Goal: Task Accomplishment & Management: Use online tool/utility

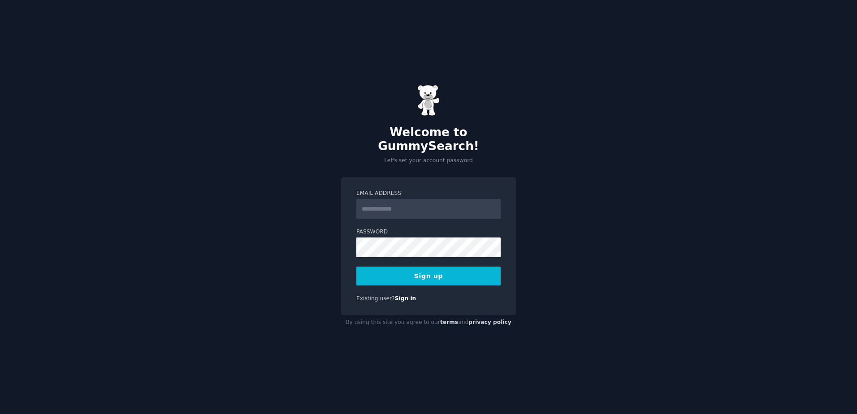
click at [392, 204] on input "Email Address" at bounding box center [429, 209] width 144 height 20
type input "**********"
click at [474, 273] on button "Sign up" at bounding box center [429, 276] width 144 height 19
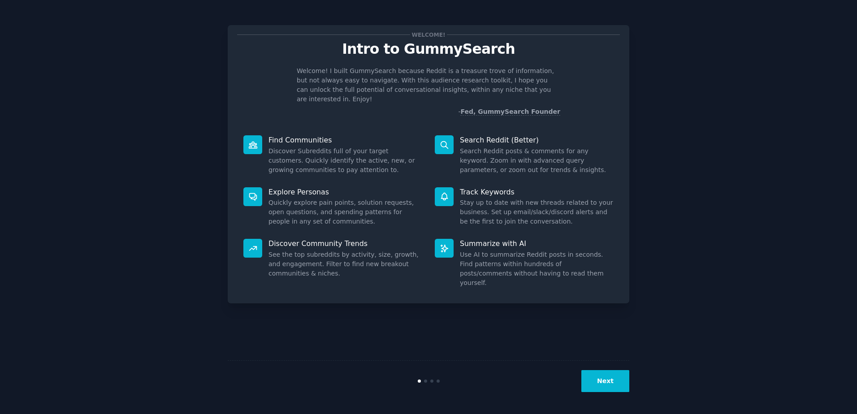
click at [602, 379] on button "Next" at bounding box center [606, 381] width 48 height 22
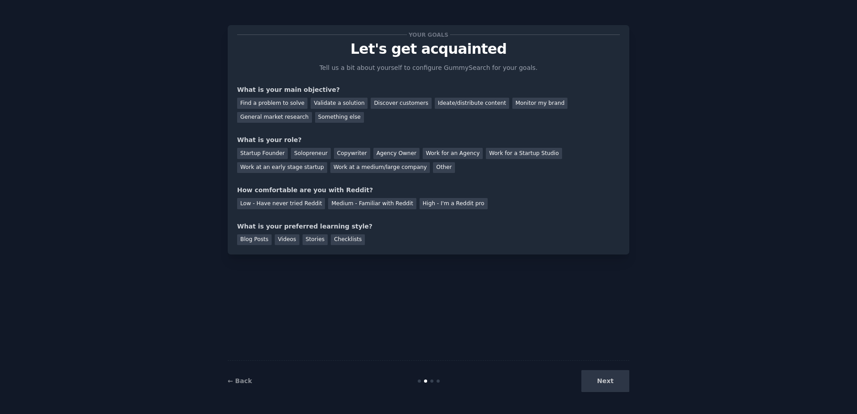
click at [603, 380] on div "Next" at bounding box center [563, 381] width 134 height 22
click at [315, 118] on div "Something else" at bounding box center [339, 117] width 49 height 11
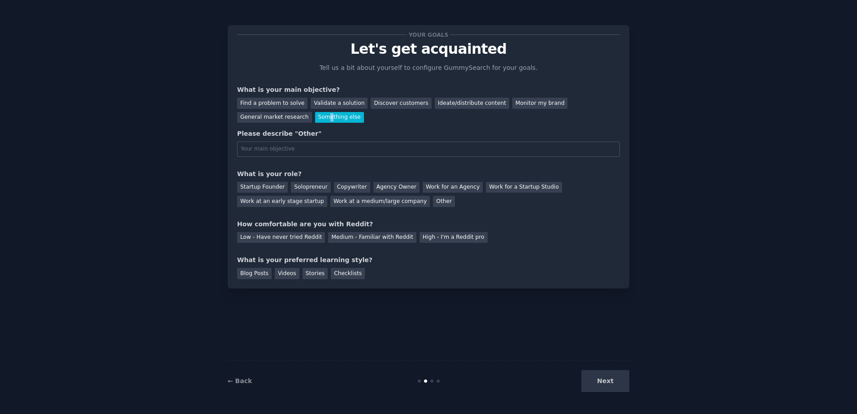
click at [315, 118] on div "Something else" at bounding box center [339, 117] width 49 height 11
drag, startPoint x: 253, startPoint y: 118, endPoint x: 283, endPoint y: 106, distance: 31.7
click at [282, 106] on div "Find a problem to solve" at bounding box center [272, 103] width 70 height 11
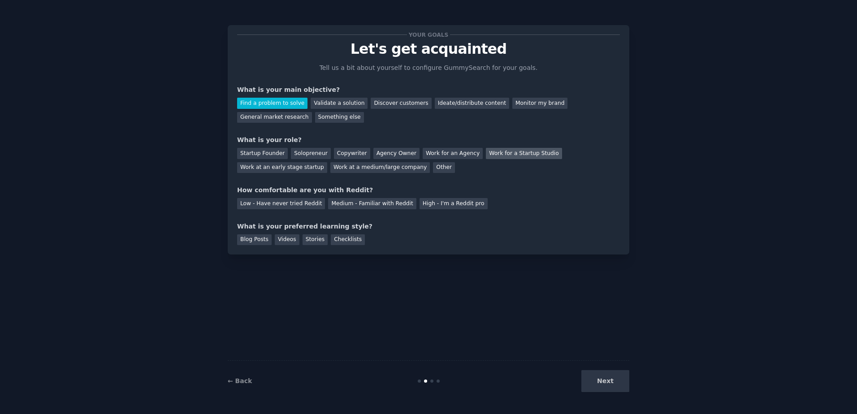
click at [514, 155] on div "Work for a Startup Studio" at bounding box center [524, 153] width 76 height 11
click at [310, 155] on div "Solopreneur" at bounding box center [310, 153] width 39 height 11
click at [280, 203] on div "Low - Have never tried Reddit" at bounding box center [281, 203] width 88 height 11
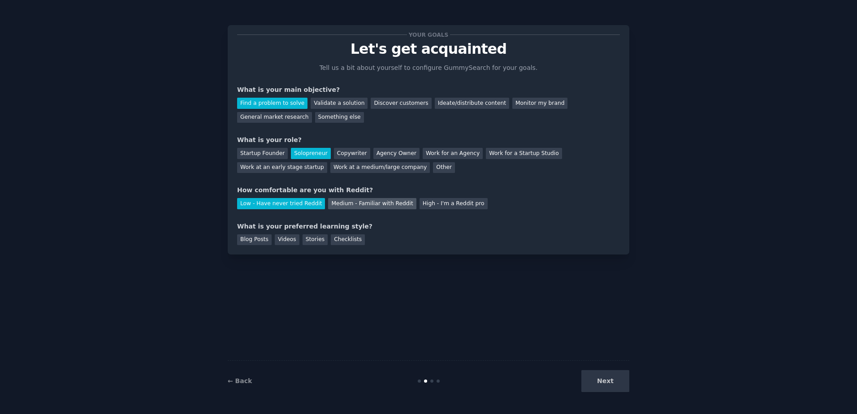
click at [350, 207] on div "Medium - Familiar with Reddit" at bounding box center [372, 203] width 88 height 11
click at [286, 241] on div "Videos" at bounding box center [287, 240] width 25 height 11
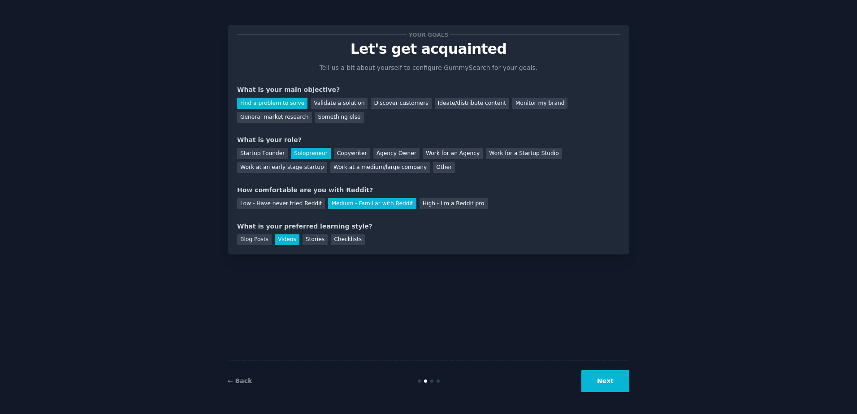
click at [615, 387] on button "Next" at bounding box center [606, 381] width 48 height 22
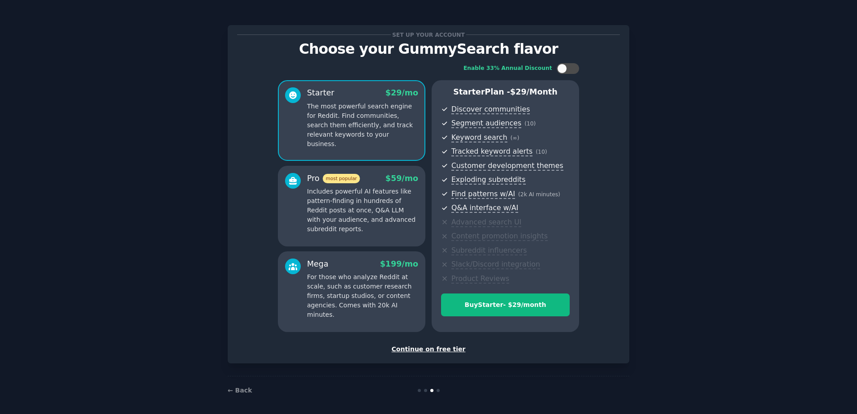
click at [436, 351] on div "Continue on free tier" at bounding box center [428, 349] width 383 height 9
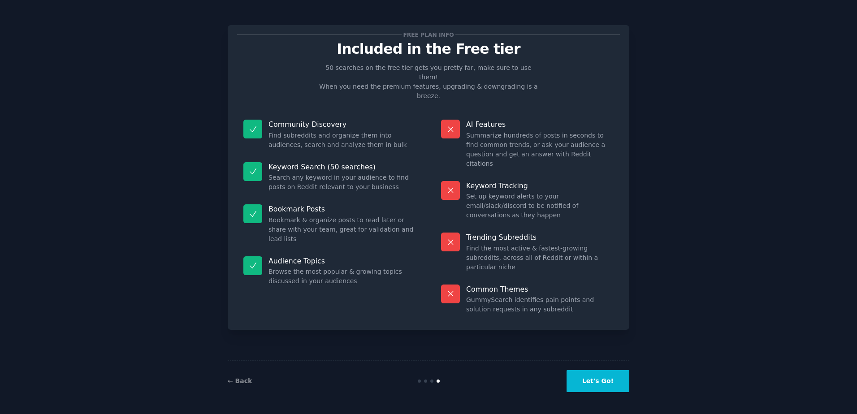
click at [604, 387] on button "Let's Go!" at bounding box center [598, 381] width 63 height 22
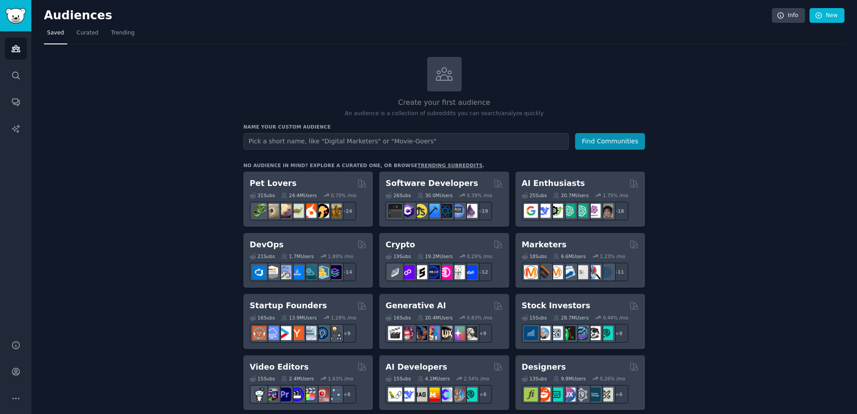
click at [330, 146] on input "text" at bounding box center [407, 141] width 326 height 17
click at [624, 142] on button "Find Communities" at bounding box center [610, 141] width 70 height 17
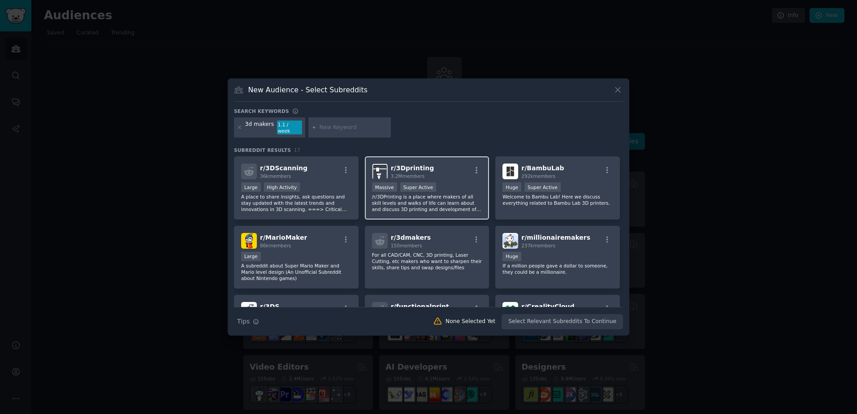
click at [433, 195] on p "/r/3DPrinting is a place where makers of all skill levels and walks of life can…" at bounding box center [427, 203] width 110 height 19
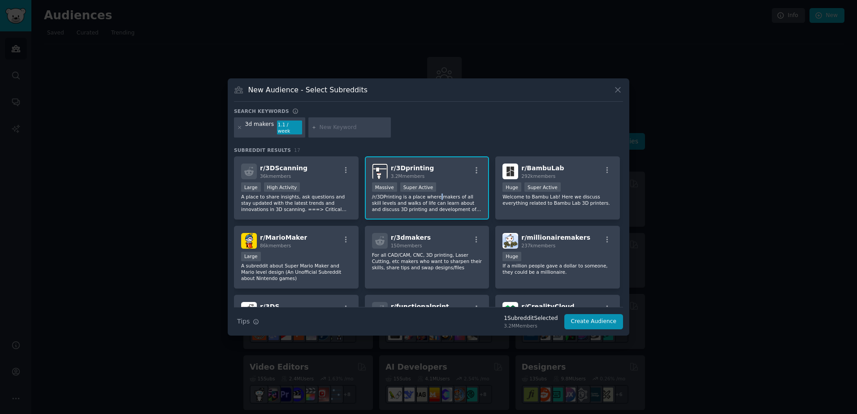
click at [433, 195] on p "/r/3DPrinting is a place where makers of all skill levels and walks of life can…" at bounding box center [427, 203] width 110 height 19
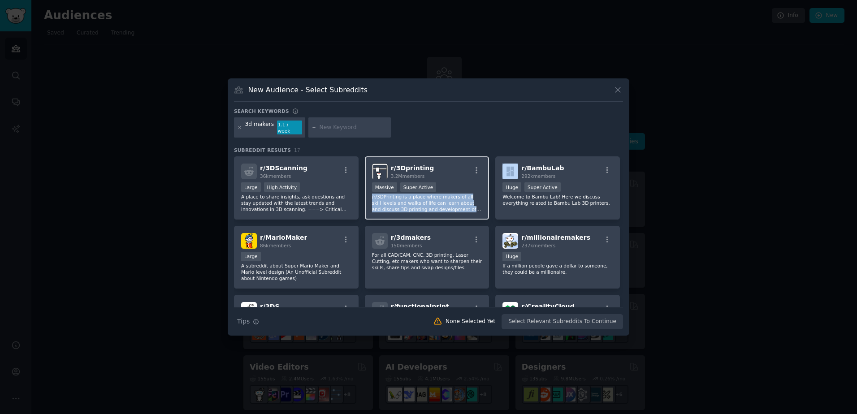
click at [433, 195] on p "/r/3DPrinting is a place where makers of all skill levels and walks of life can…" at bounding box center [427, 203] width 110 height 19
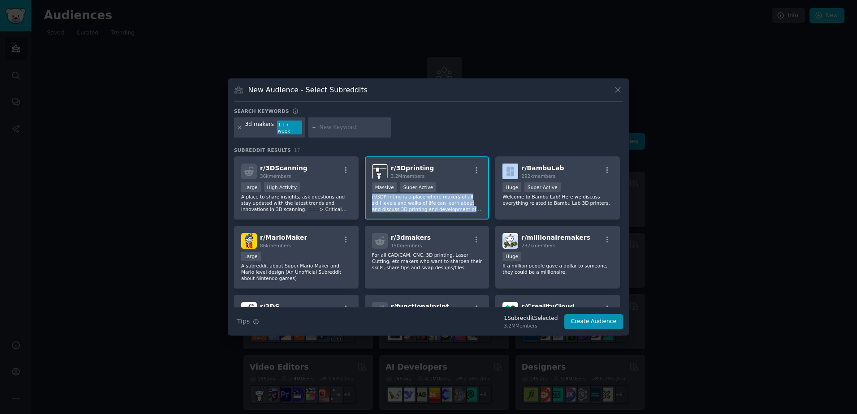
click at [432, 194] on p "/r/3DPrinting is a place where makers of all skill levels and walks of life can…" at bounding box center [427, 203] width 110 height 19
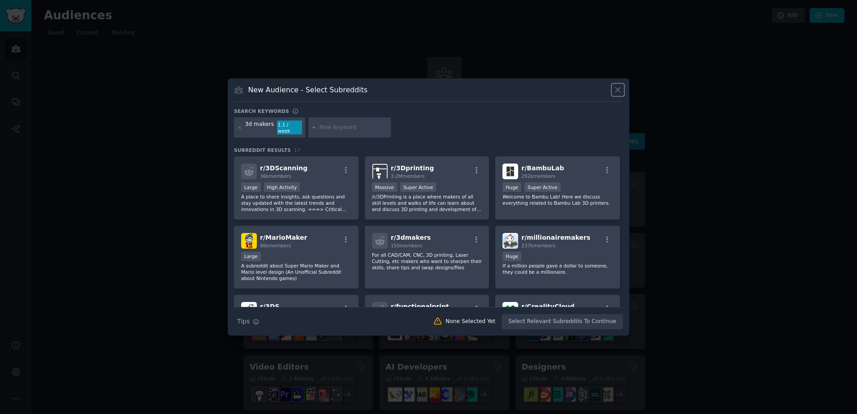
click at [618, 92] on icon at bounding box center [617, 89] width 9 height 9
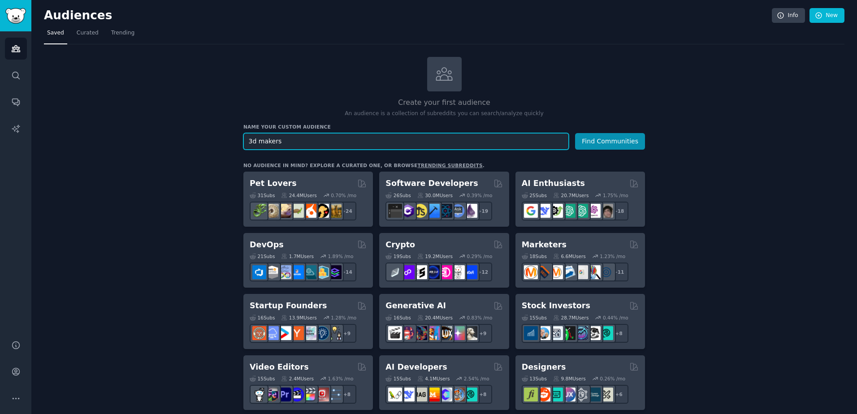
click at [331, 143] on input "3d makers" at bounding box center [407, 141] width 326 height 17
drag, startPoint x: 331, startPoint y: 143, endPoint x: 253, endPoint y: 142, distance: 77.6
click at [253, 142] on input "3d makers" at bounding box center [407, 141] width 326 height 17
type input "3d"
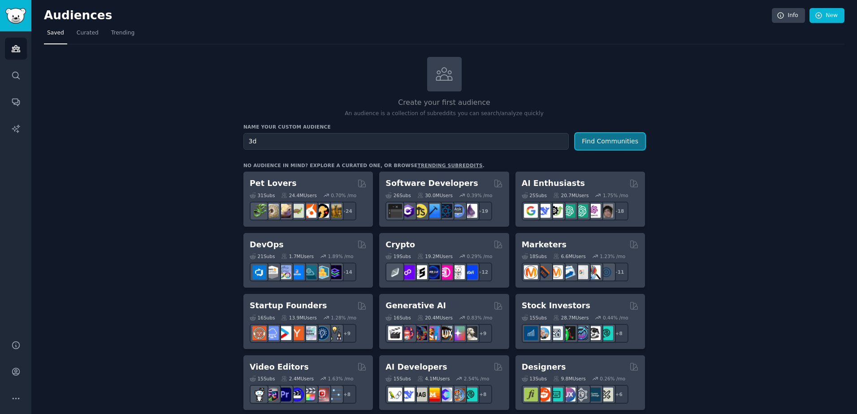
click at [622, 135] on button "Find Communities" at bounding box center [610, 141] width 70 height 17
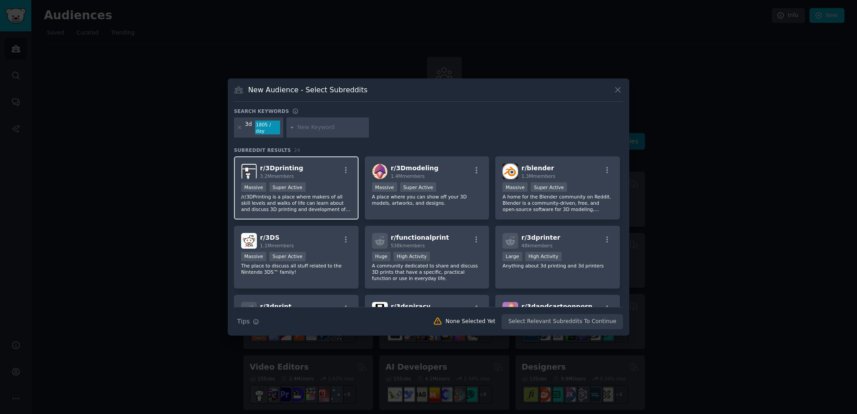
click at [310, 199] on p "/r/3DPrinting is a place where makers of all skill levels and walks of life can…" at bounding box center [296, 203] width 110 height 19
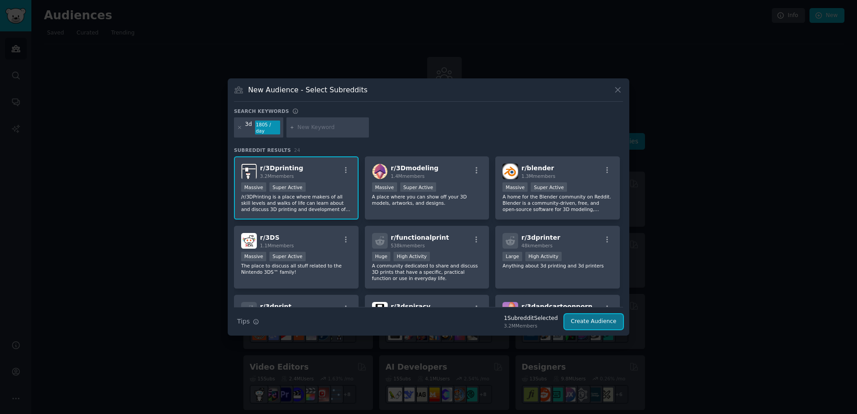
click at [604, 318] on button "Create Audience" at bounding box center [594, 321] width 59 height 15
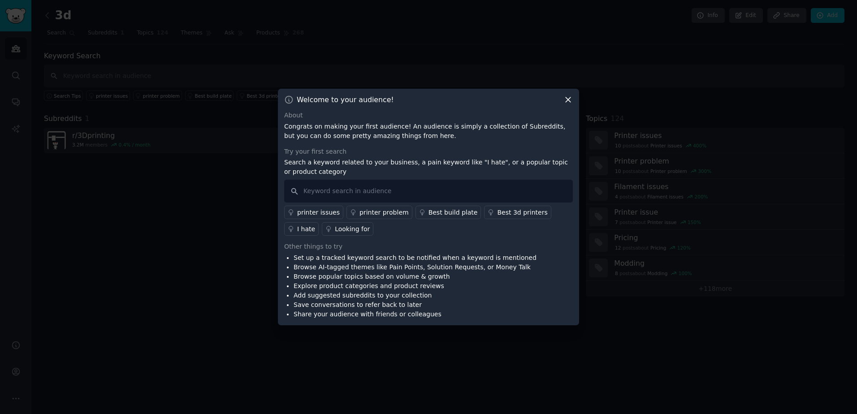
click at [572, 101] on icon at bounding box center [568, 99] width 9 height 9
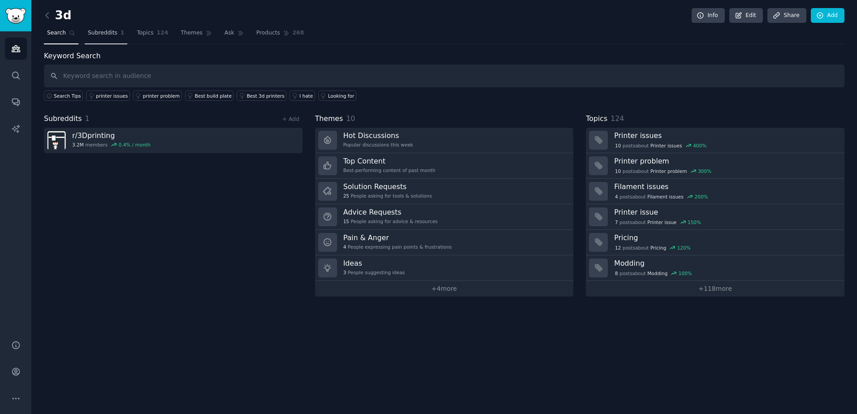
click at [93, 33] on span "Subreddits" at bounding box center [103, 33] width 30 height 8
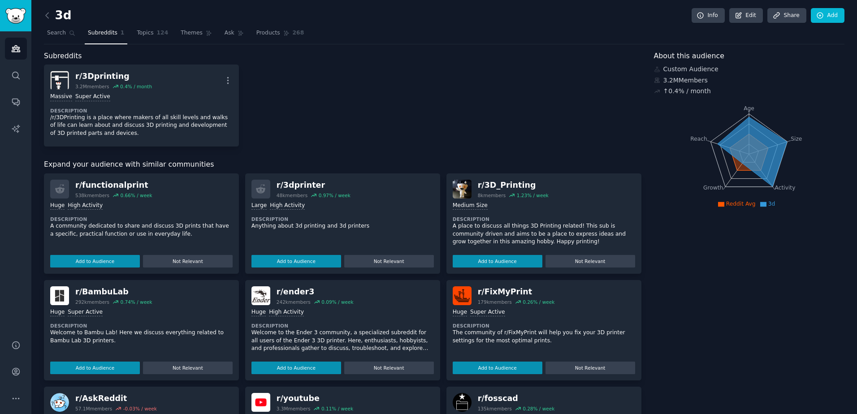
click at [143, 37] on span "Topics" at bounding box center [145, 33] width 17 height 8
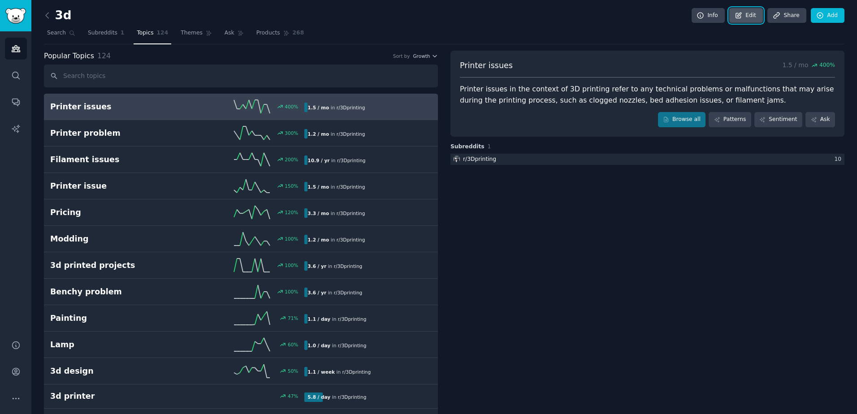
click at [748, 16] on link "Edit" at bounding box center [747, 15] width 34 height 15
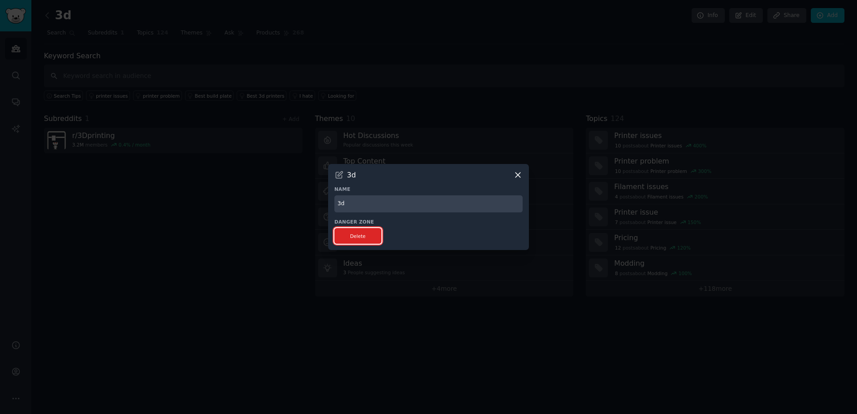
click at [363, 238] on button "Delete" at bounding box center [358, 236] width 47 height 16
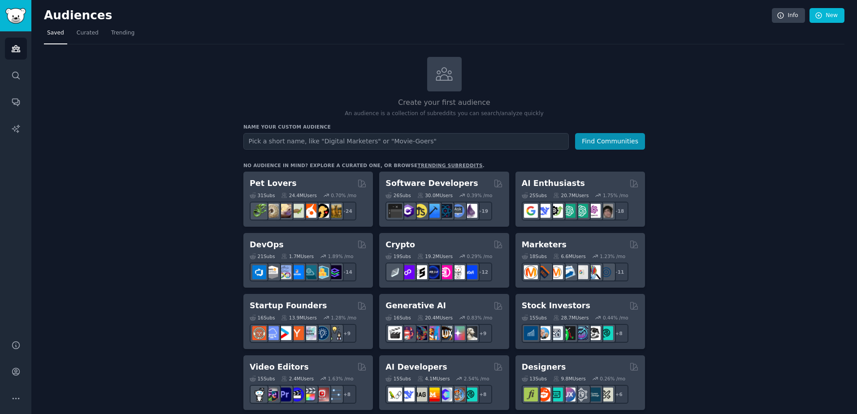
click at [369, 147] on input "text" at bounding box center [407, 141] width 326 height 17
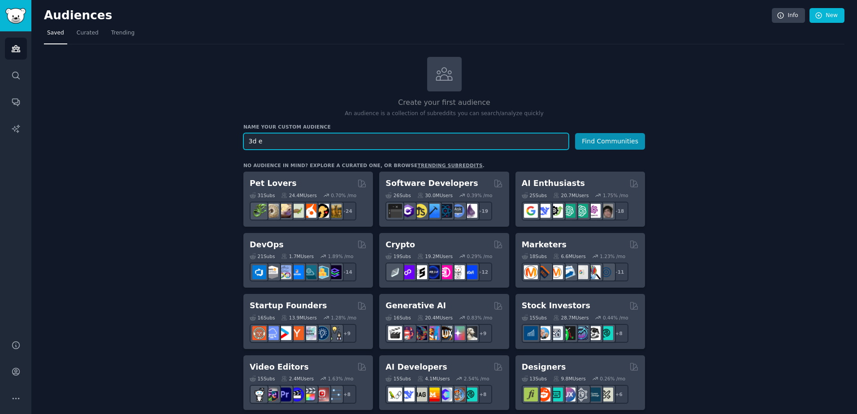
paste input "empresários 3D"
click at [309, 142] on input "empresários 3D" at bounding box center [407, 141] width 326 height 17
paste input "3d entrepreneurs"
type input "3d entrepreneurs"
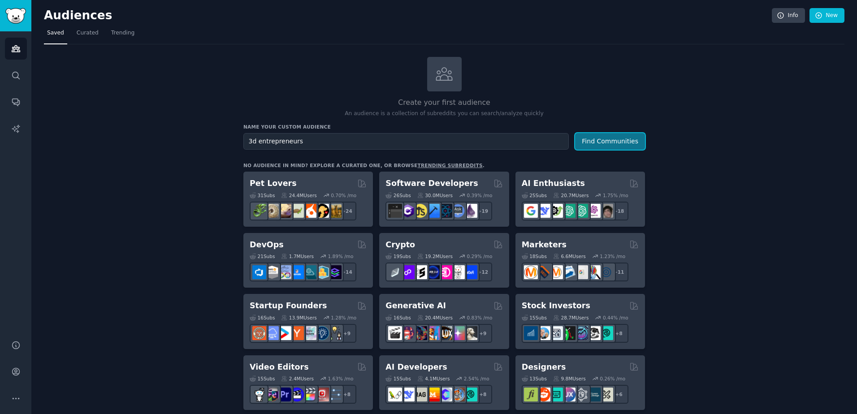
click at [608, 138] on button "Find Communities" at bounding box center [610, 141] width 70 height 17
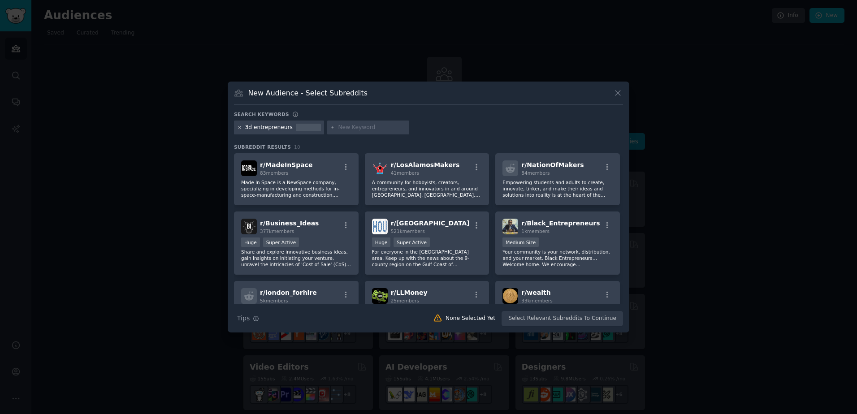
click at [241, 129] on icon at bounding box center [240, 127] width 2 height 2
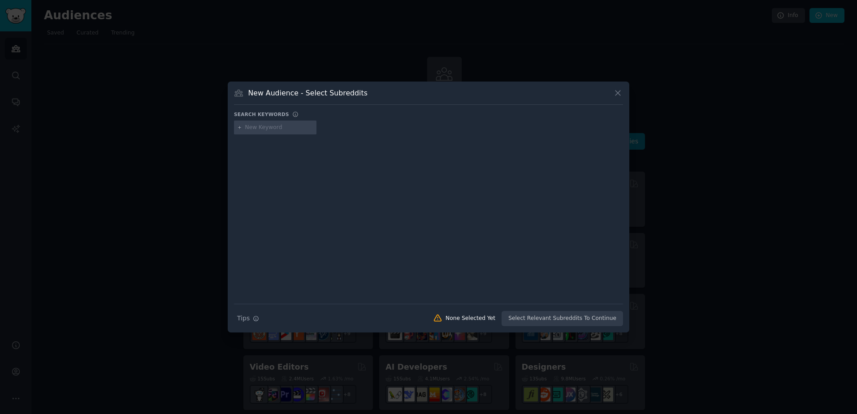
click at [261, 129] on input "text" at bounding box center [279, 128] width 68 height 8
type input "3d"
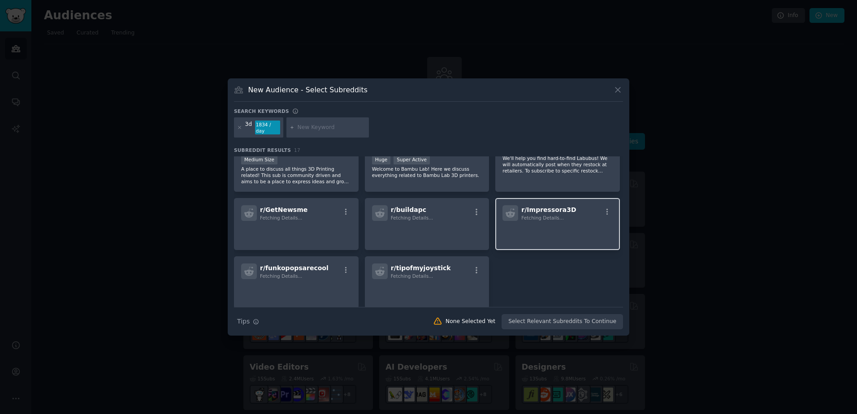
scroll to position [262, 0]
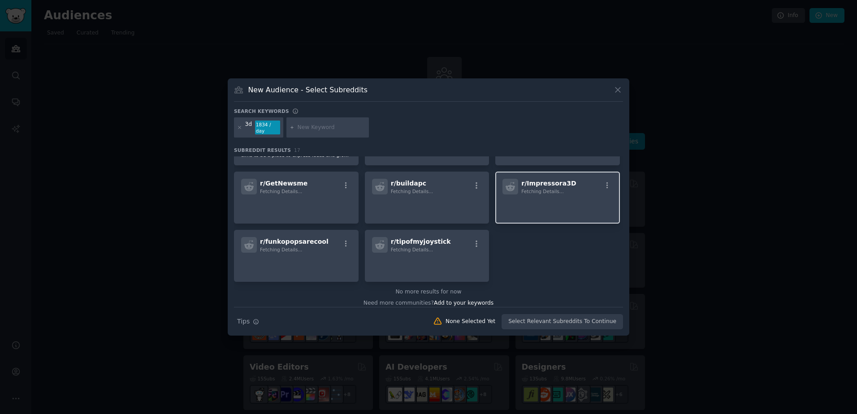
click at [550, 198] on p at bounding box center [558, 207] width 110 height 19
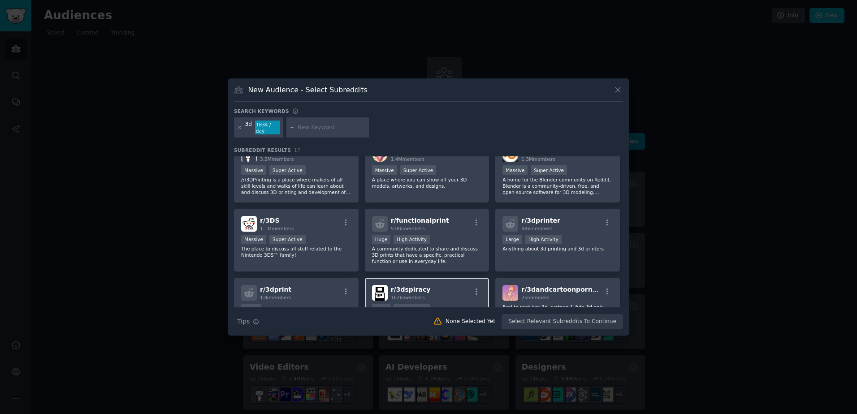
scroll to position [0, 0]
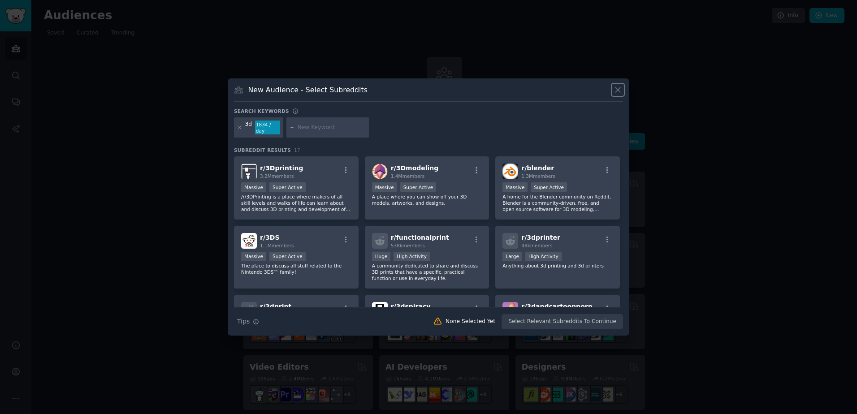
click at [618, 91] on icon at bounding box center [617, 89] width 9 height 9
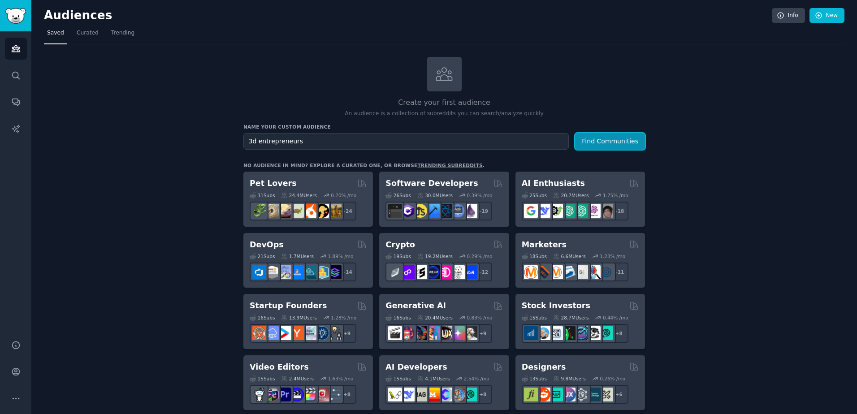
scroll to position [45, 0]
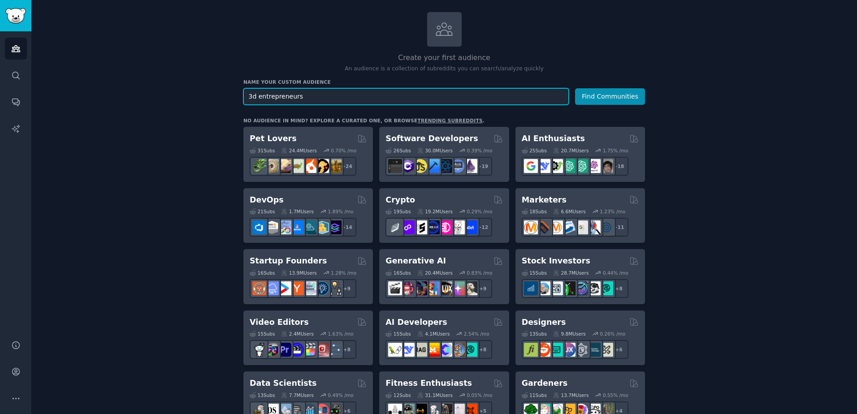
drag, startPoint x: 307, startPoint y: 96, endPoint x: 256, endPoint y: 93, distance: 51.7
click at [256, 93] on input "3d entrepreneurs" at bounding box center [407, 96] width 326 height 17
click at [575, 88] on button "Find Communities" at bounding box center [610, 96] width 70 height 17
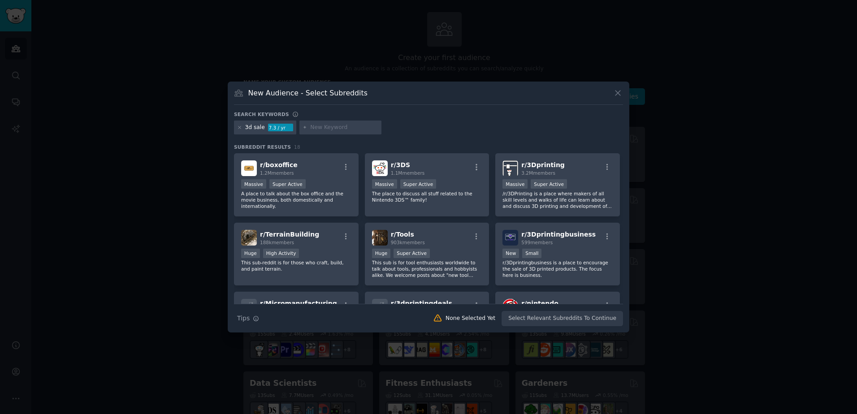
click at [619, 91] on icon at bounding box center [617, 92] width 9 height 9
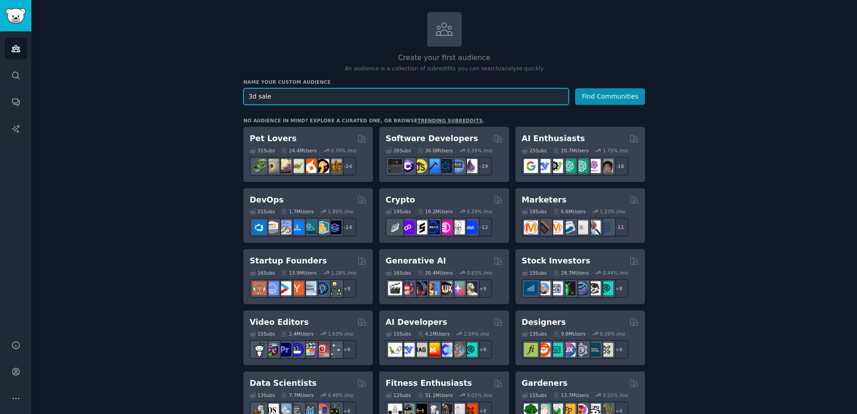
drag, startPoint x: 276, startPoint y: 95, endPoint x: 256, endPoint y: 94, distance: 19.8
click at [256, 94] on input "3d sale" at bounding box center [407, 96] width 326 height 17
type input "3d business"
click at [575, 88] on button "Find Communities" at bounding box center [610, 96] width 70 height 17
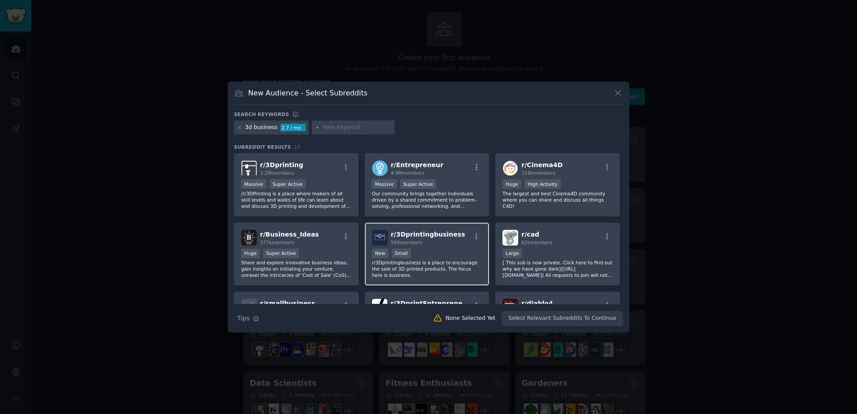
click at [412, 245] on span "599 members" at bounding box center [406, 242] width 31 height 5
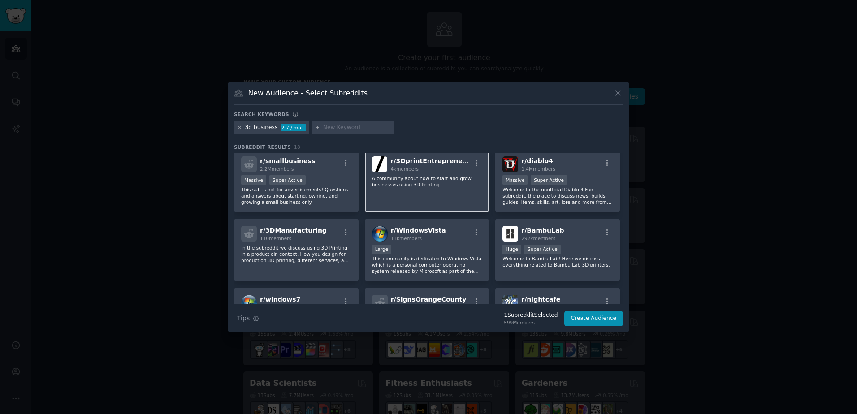
scroll to position [136, 0]
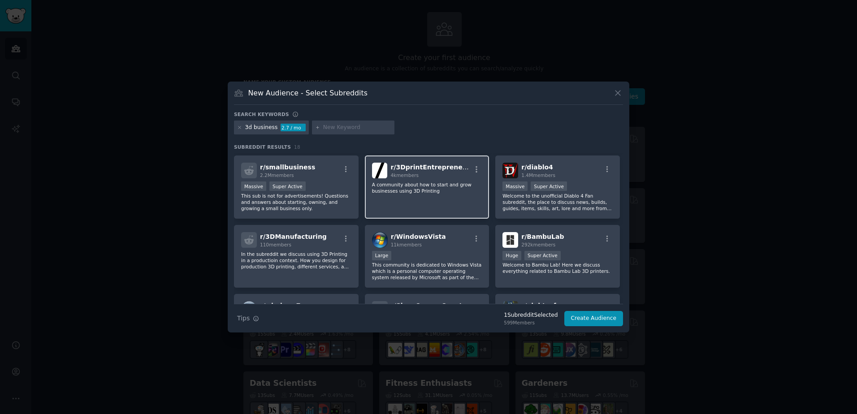
click at [417, 187] on p "A community about how to start and grow businesses using 3D Printing" at bounding box center [427, 188] width 110 height 13
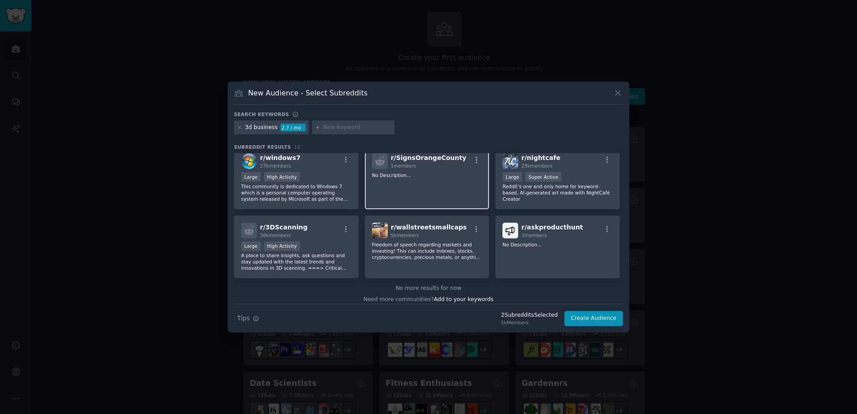
scroll to position [290, 0]
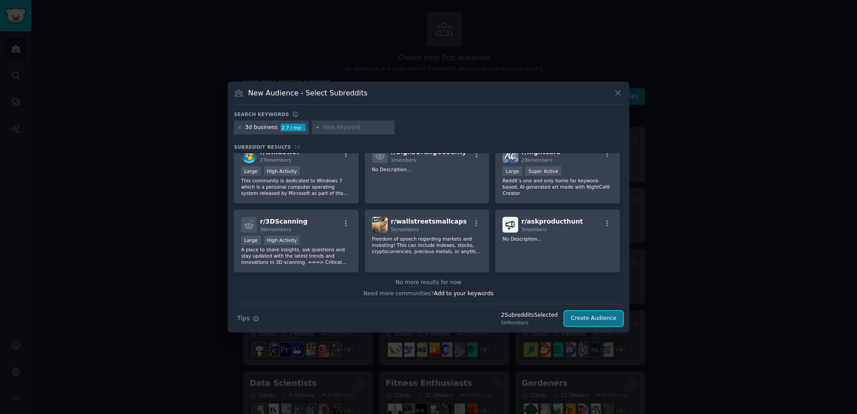
click at [601, 315] on button "Create Audience" at bounding box center [594, 318] width 59 height 15
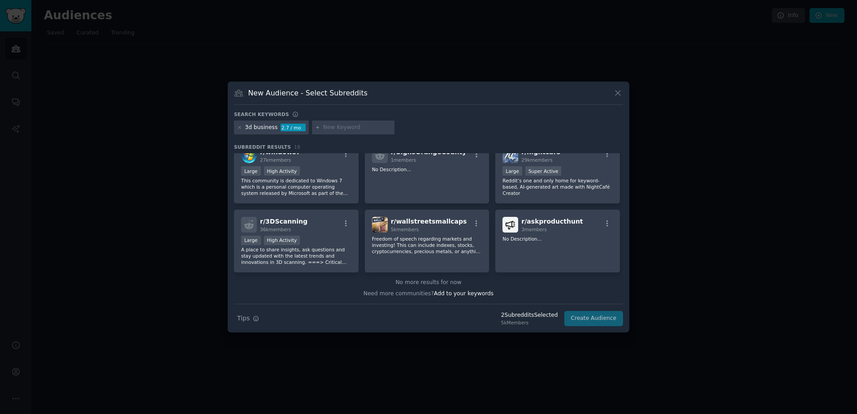
scroll to position [0, 0]
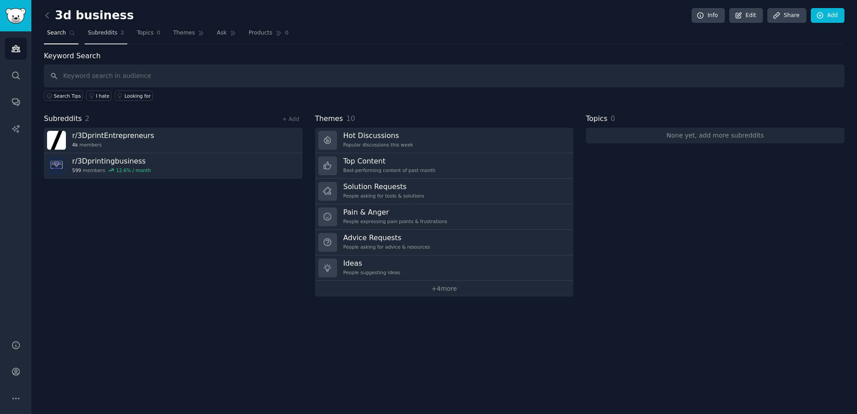
click at [104, 34] on span "Subreddits" at bounding box center [103, 33] width 30 height 8
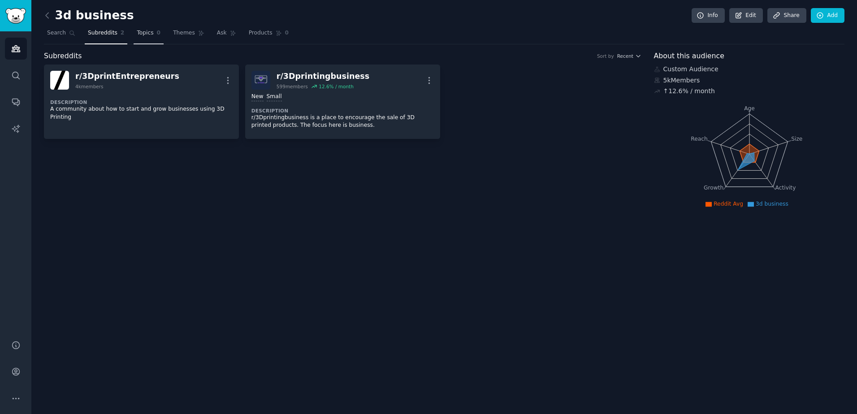
click at [137, 37] on span "Topics" at bounding box center [145, 33] width 17 height 8
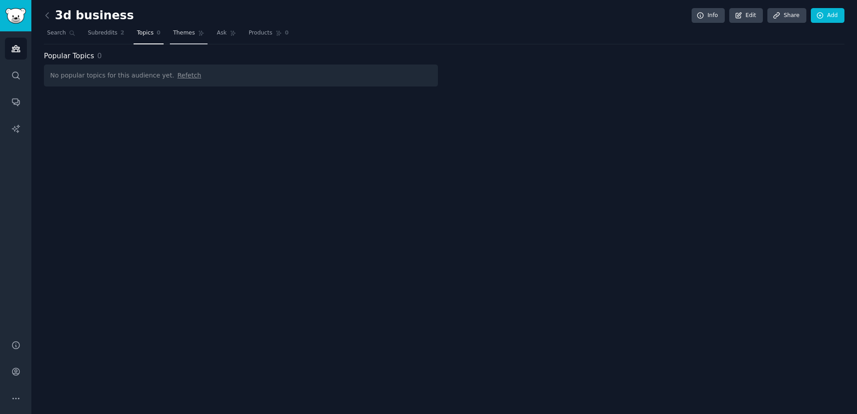
click at [173, 35] on span "Themes" at bounding box center [184, 33] width 22 height 8
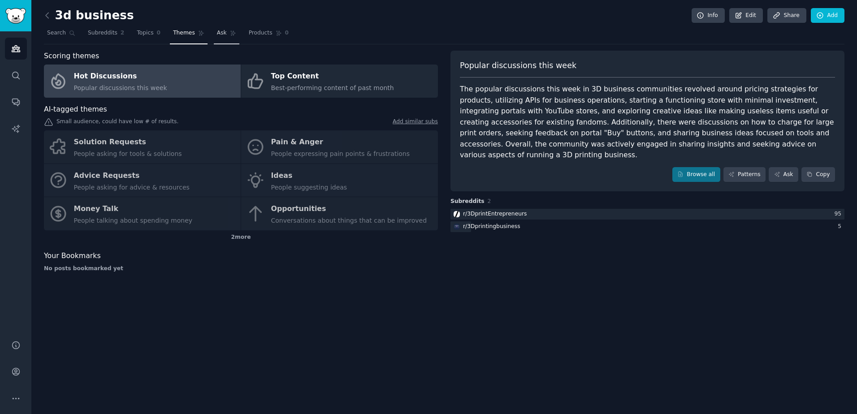
click at [217, 30] on span "Ask" at bounding box center [222, 33] width 10 height 8
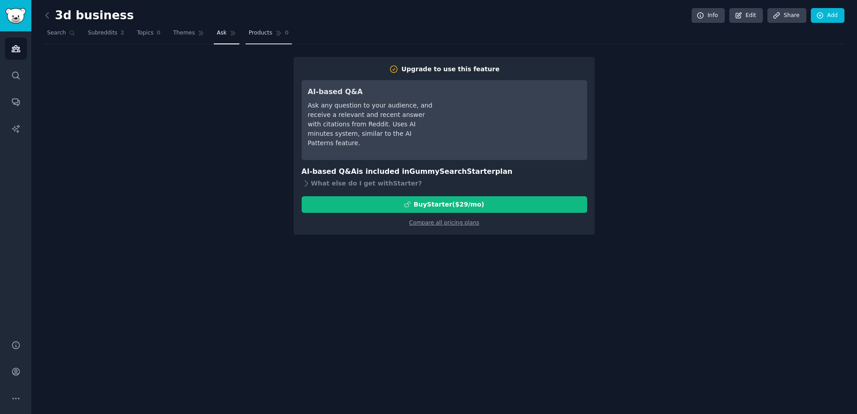
click at [252, 39] on link "Products 0" at bounding box center [269, 35] width 46 height 18
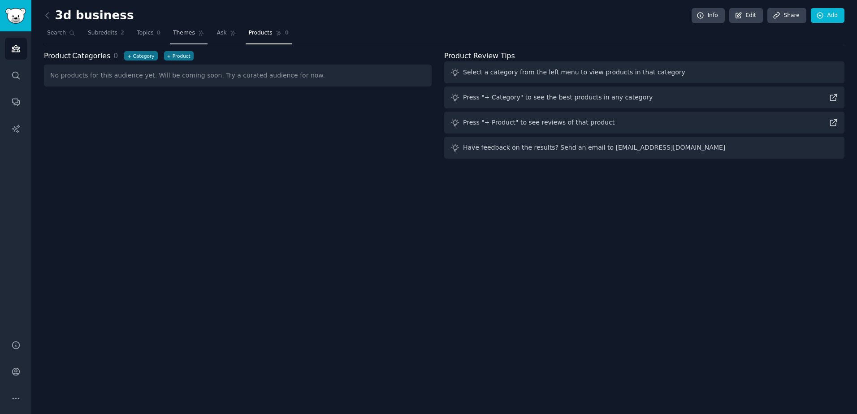
click at [179, 35] on span "Themes" at bounding box center [184, 33] width 22 height 8
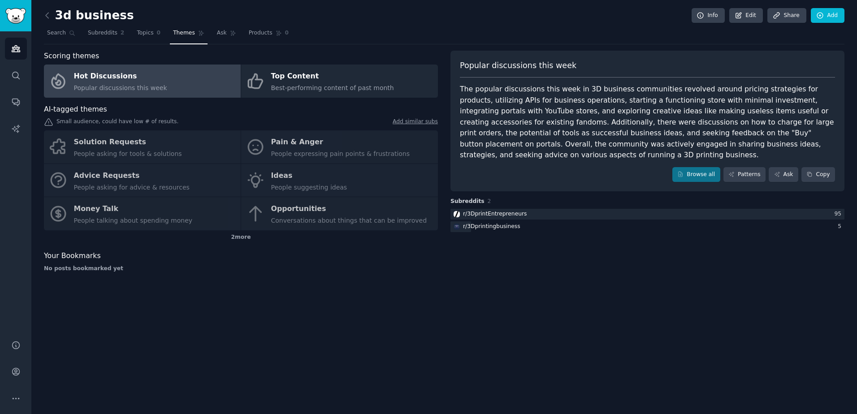
click at [304, 150] on div "Solution Requests People asking for tools & solutions Pain & Anger People expre…" at bounding box center [241, 180] width 394 height 100
click at [287, 140] on div "Solution Requests People asking for tools & solutions Pain & Anger People expre…" at bounding box center [241, 180] width 394 height 100
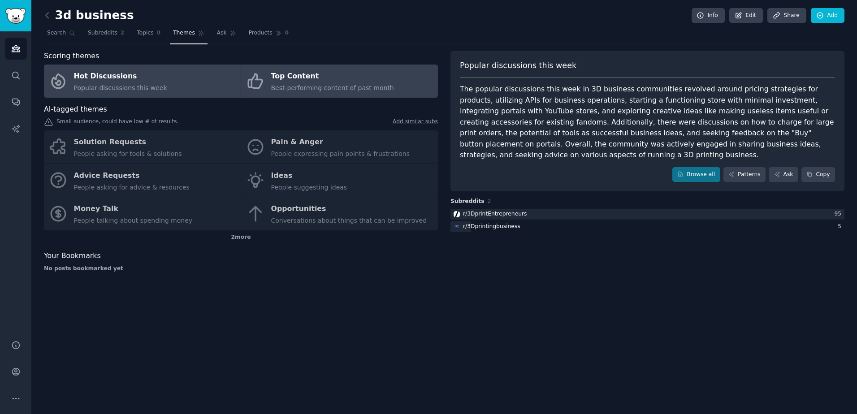
click at [300, 86] on span "Best-performing content of past month" at bounding box center [332, 87] width 123 height 7
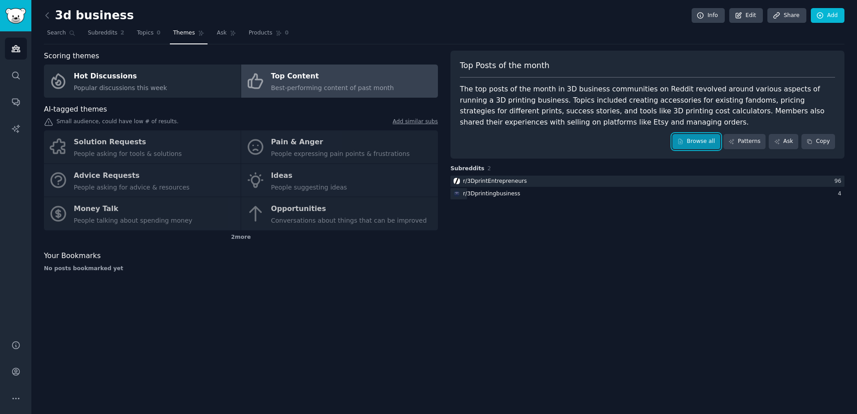
click at [713, 140] on link "Browse all" at bounding box center [697, 141] width 48 height 15
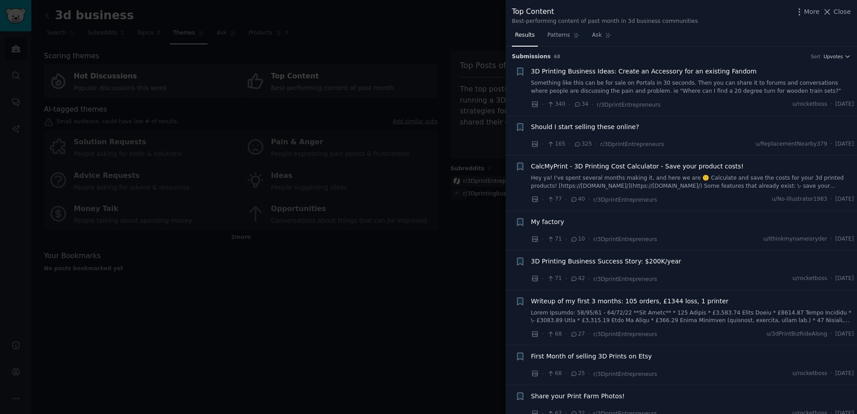
click at [640, 187] on link "Hey ya! I've spent several months making it, and here we are 🙂 Calculate and sa…" at bounding box center [692, 182] width 323 height 16
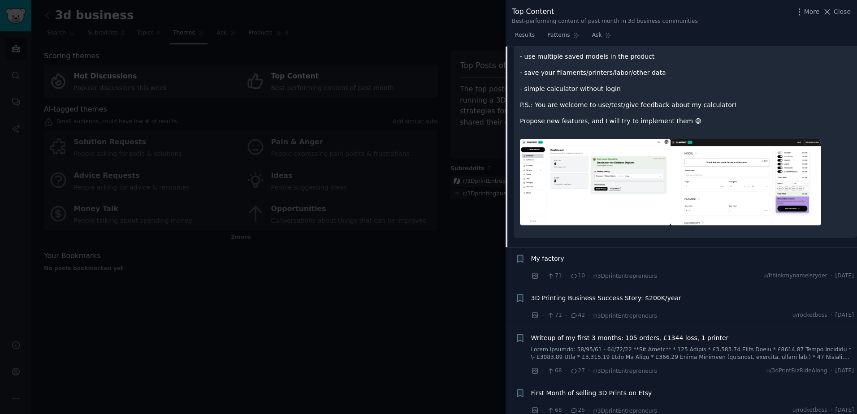
scroll to position [378, 0]
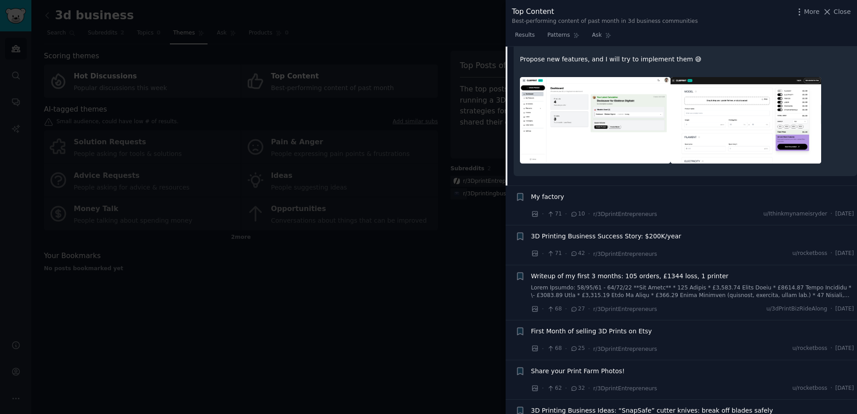
click at [552, 196] on span "My factory" at bounding box center [547, 196] width 33 height 9
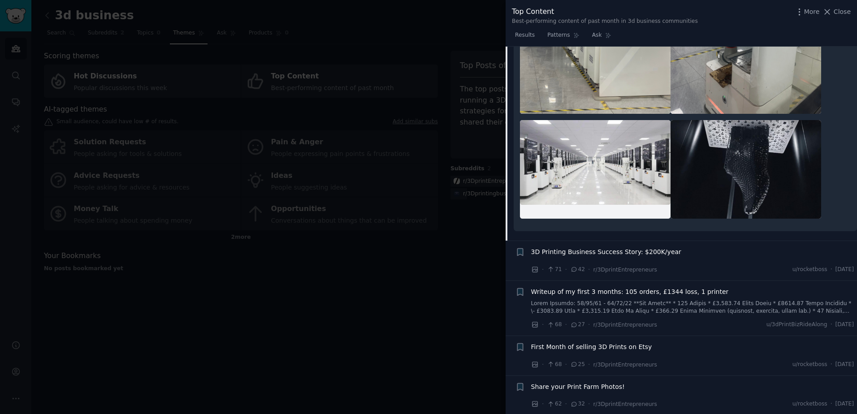
scroll to position [389, 0]
click at [626, 252] on span "3D Printing Business Success Story: $200K/year" at bounding box center [606, 251] width 150 height 9
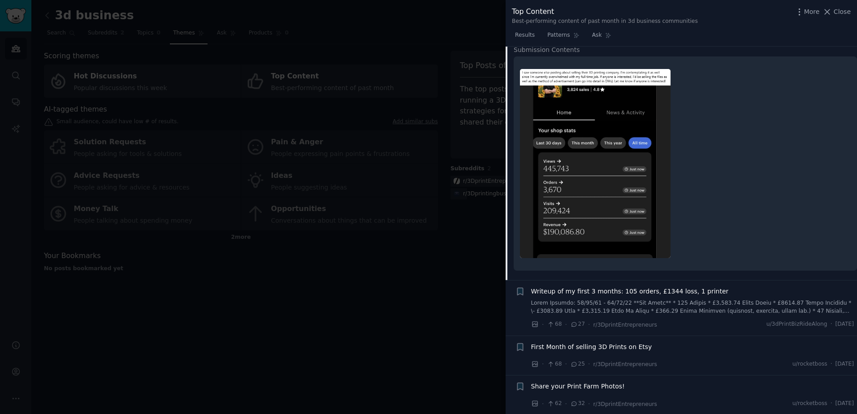
scroll to position [339, 0]
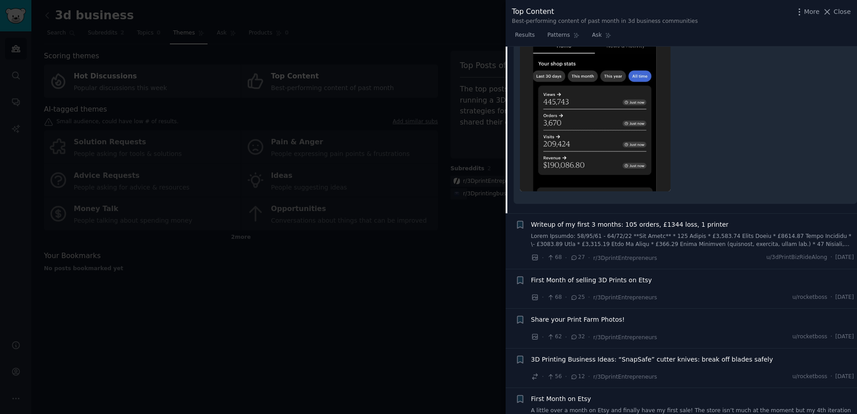
click at [623, 283] on span "First Month of selling 3D Prints on Etsy" at bounding box center [591, 280] width 121 height 9
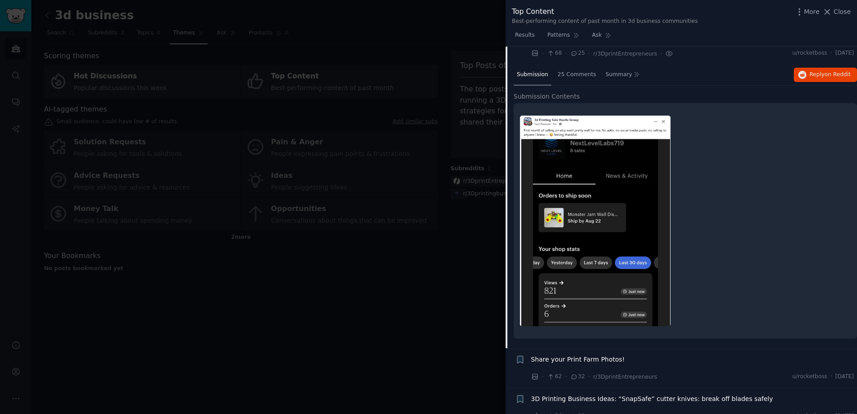
scroll to position [300, 0]
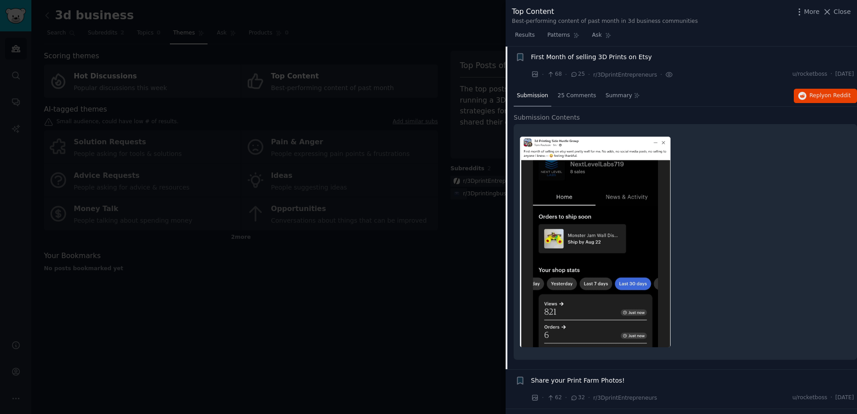
click at [638, 263] on img at bounding box center [595, 242] width 151 height 211
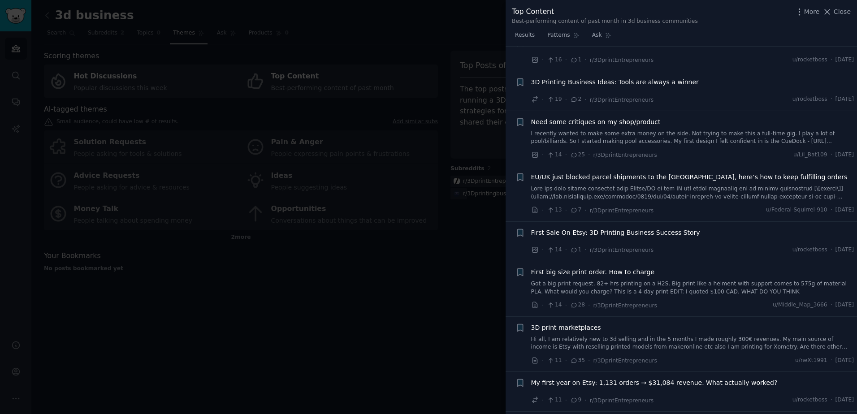
scroll to position [1241, 0]
click at [407, 316] on div at bounding box center [428, 207] width 857 height 414
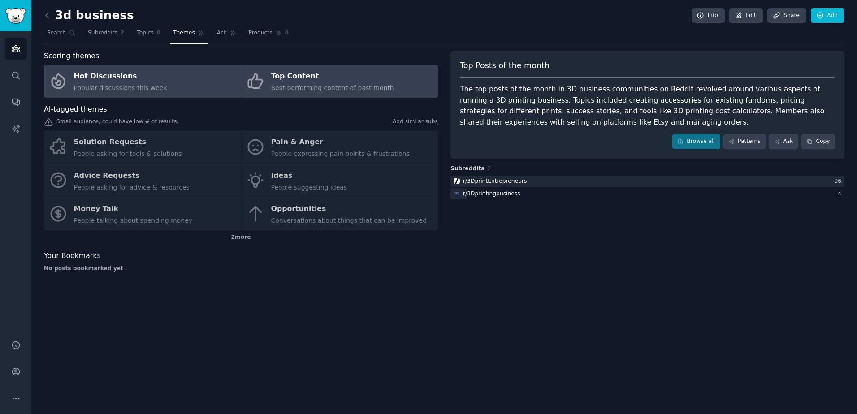
click at [146, 73] on div "Hot Discussions" at bounding box center [120, 77] width 93 height 14
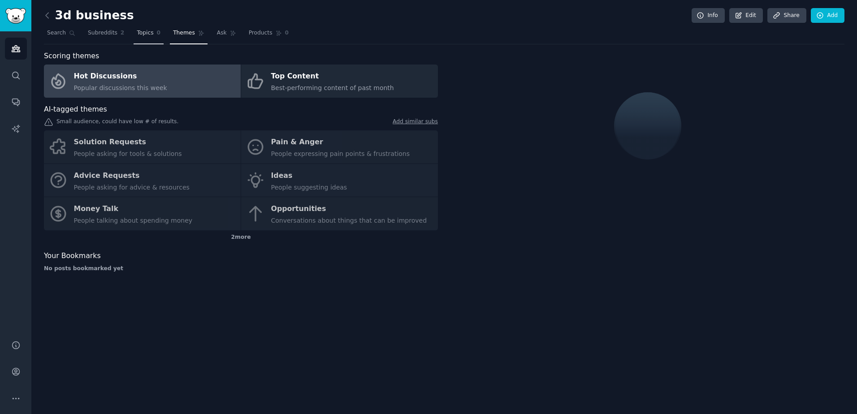
click at [138, 33] on span "Topics" at bounding box center [145, 33] width 17 height 8
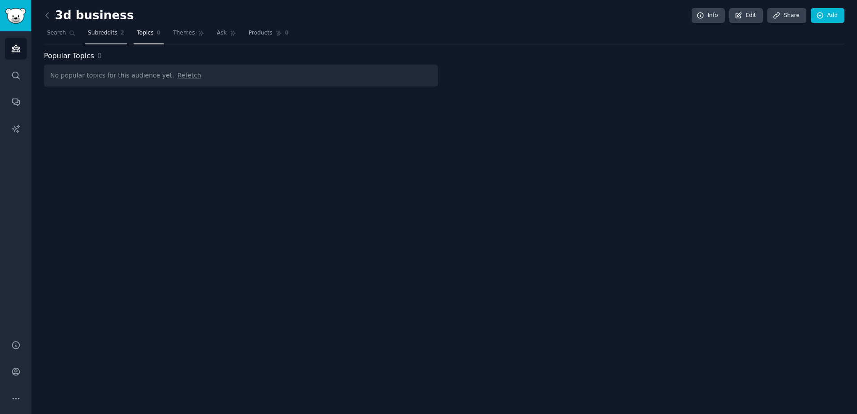
click at [112, 35] on span "Subreddits" at bounding box center [103, 33] width 30 height 8
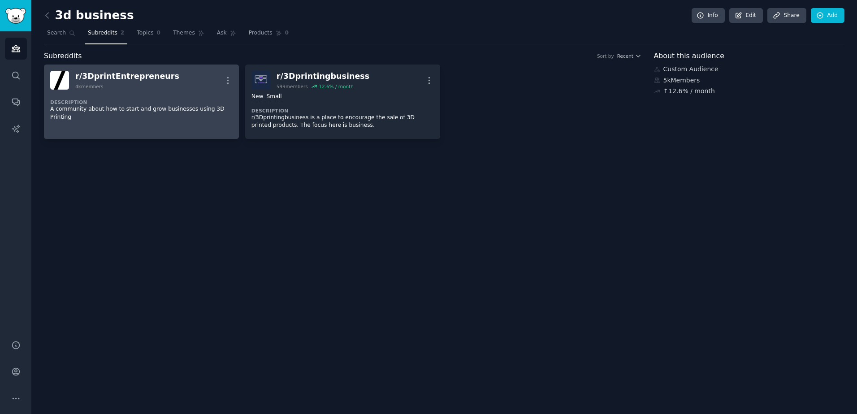
click at [99, 88] on div "4k members" at bounding box center [89, 86] width 28 height 6
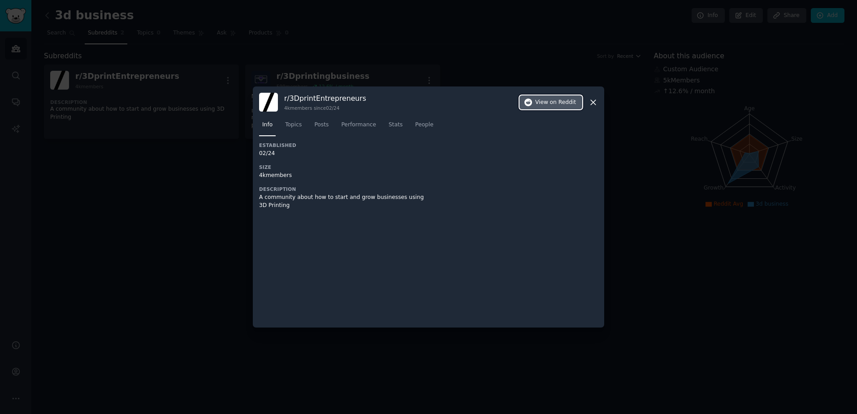
click at [550, 103] on span "View on Reddit" at bounding box center [555, 103] width 41 height 8
click at [596, 105] on icon at bounding box center [593, 102] width 9 height 9
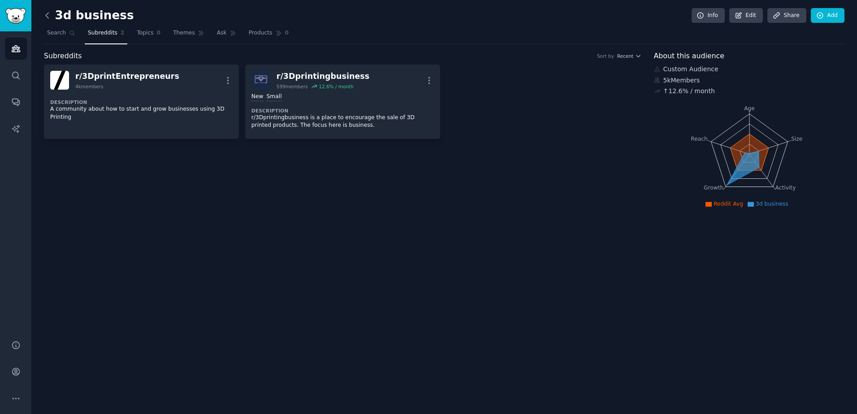
click at [50, 18] on icon at bounding box center [47, 15] width 9 height 9
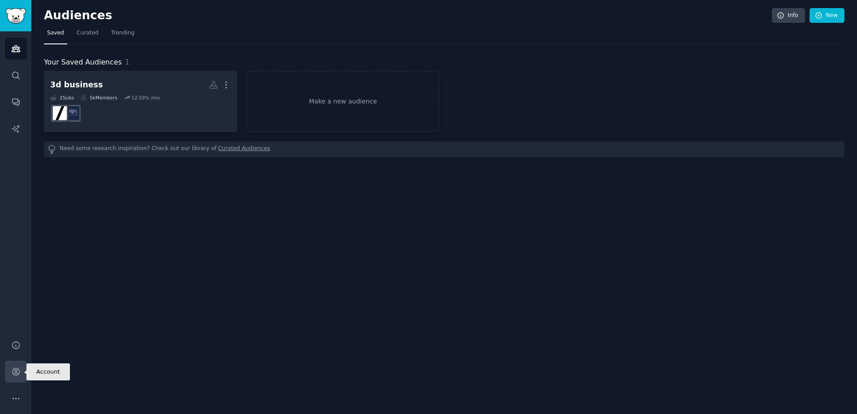
click at [17, 378] on link "Account" at bounding box center [16, 372] width 22 height 22
